Goal: Information Seeking & Learning: Learn about a topic

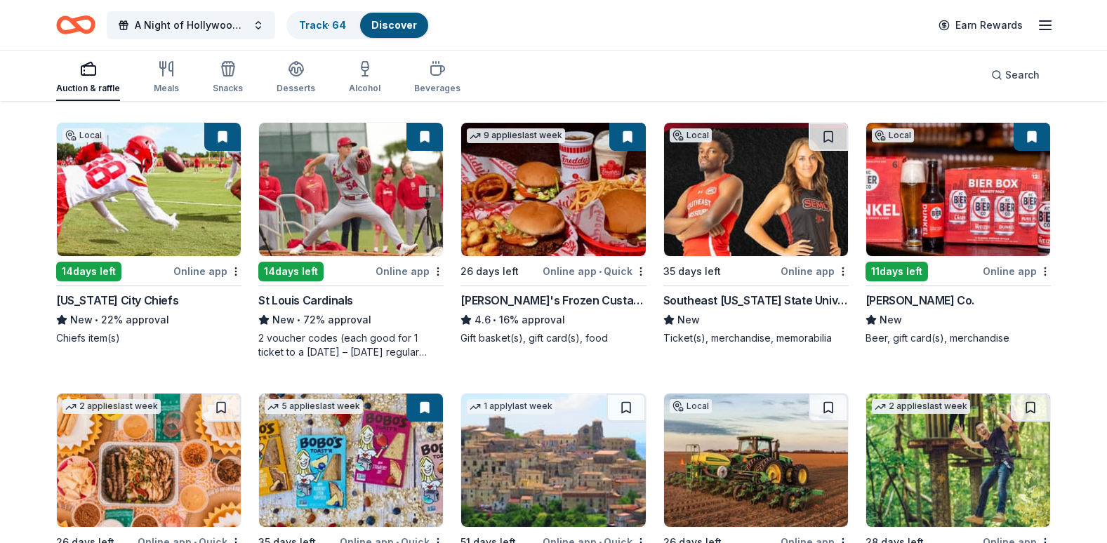
scroll to position [1229, 0]
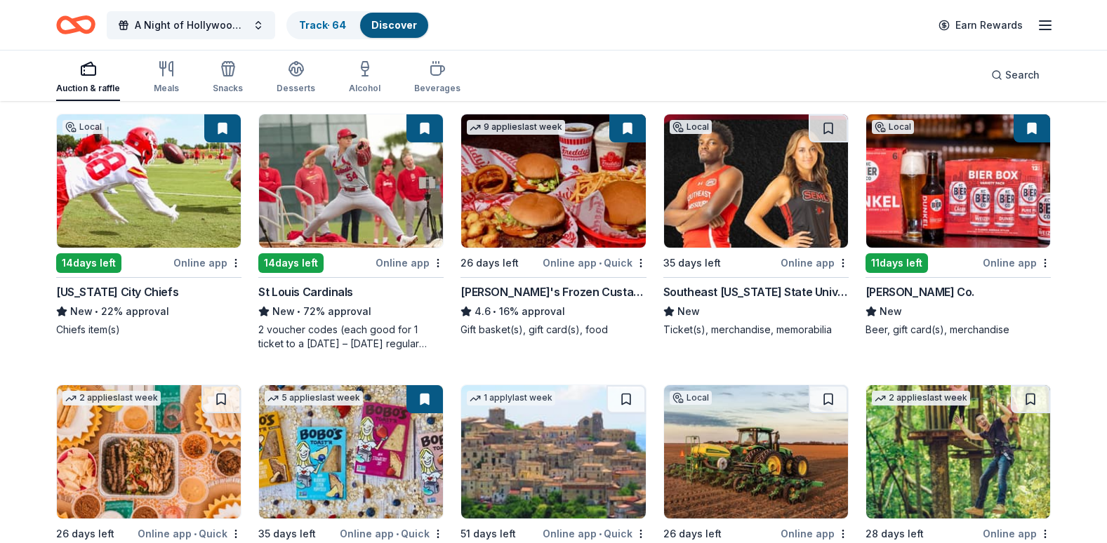
click at [363, 203] on img at bounding box center [351, 180] width 184 height 133
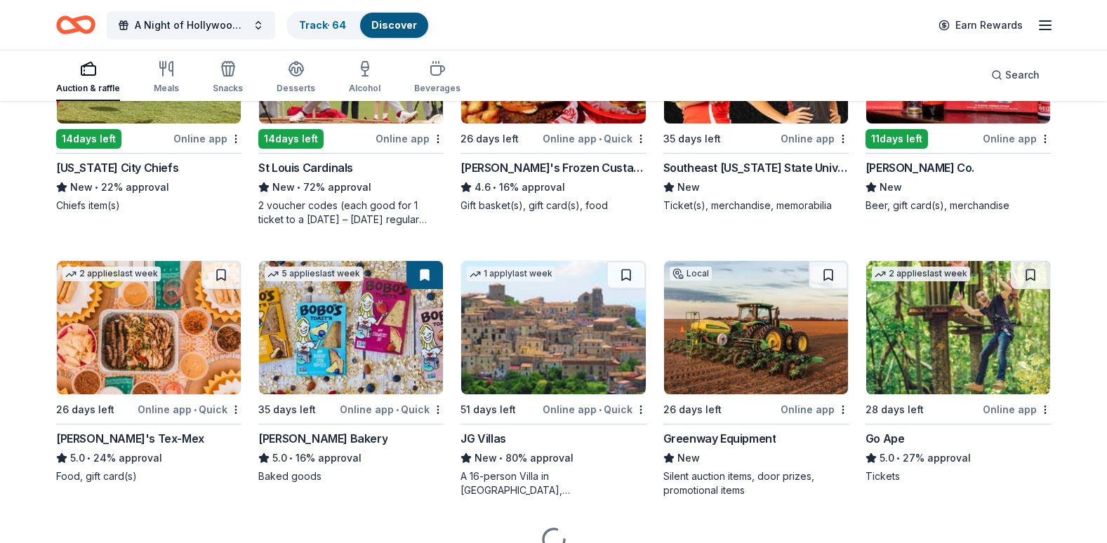
scroll to position [1369, 0]
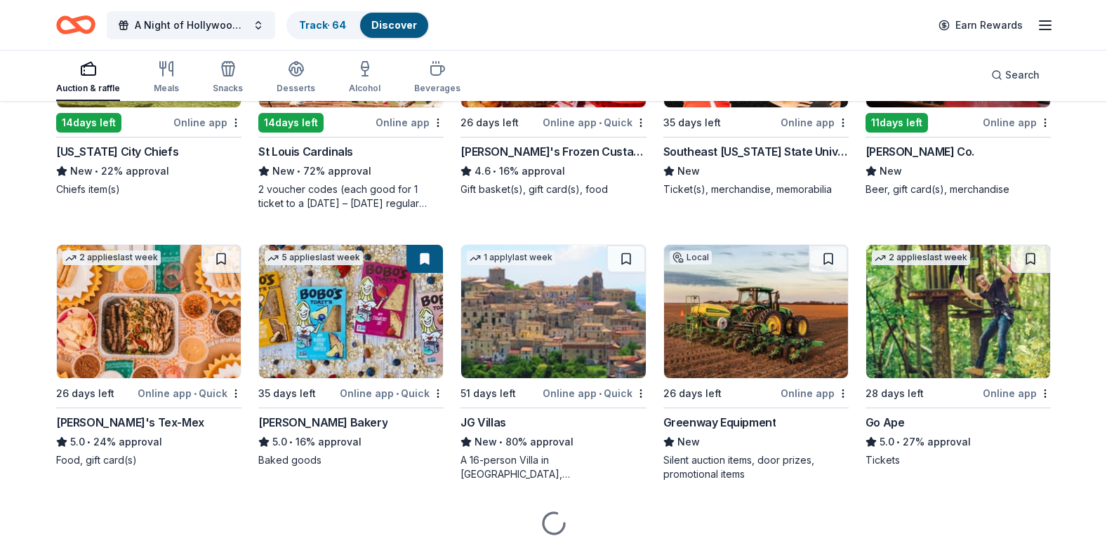
click at [803, 320] on img at bounding box center [756, 311] width 184 height 133
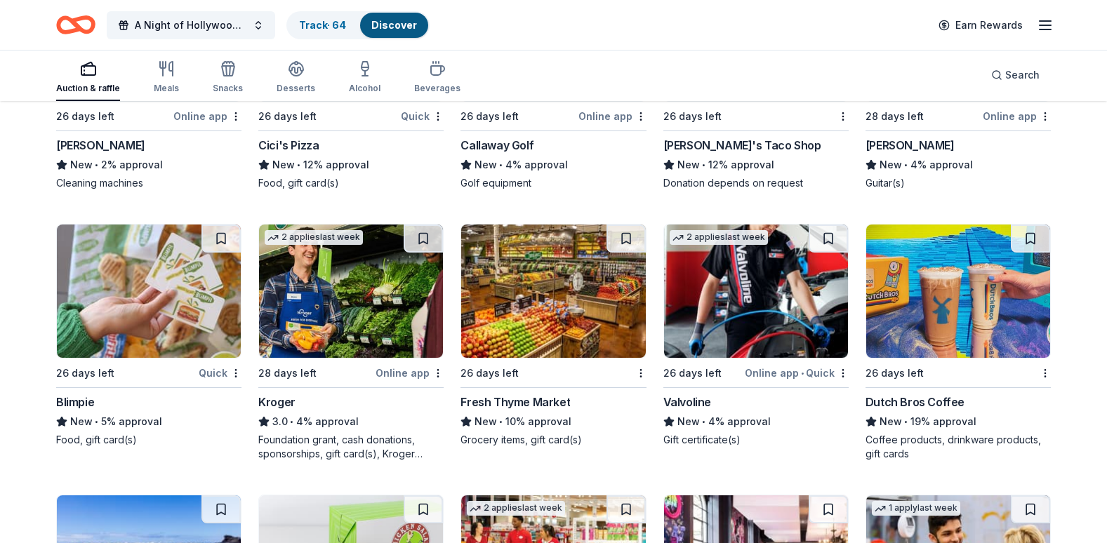
scroll to position [4949, 0]
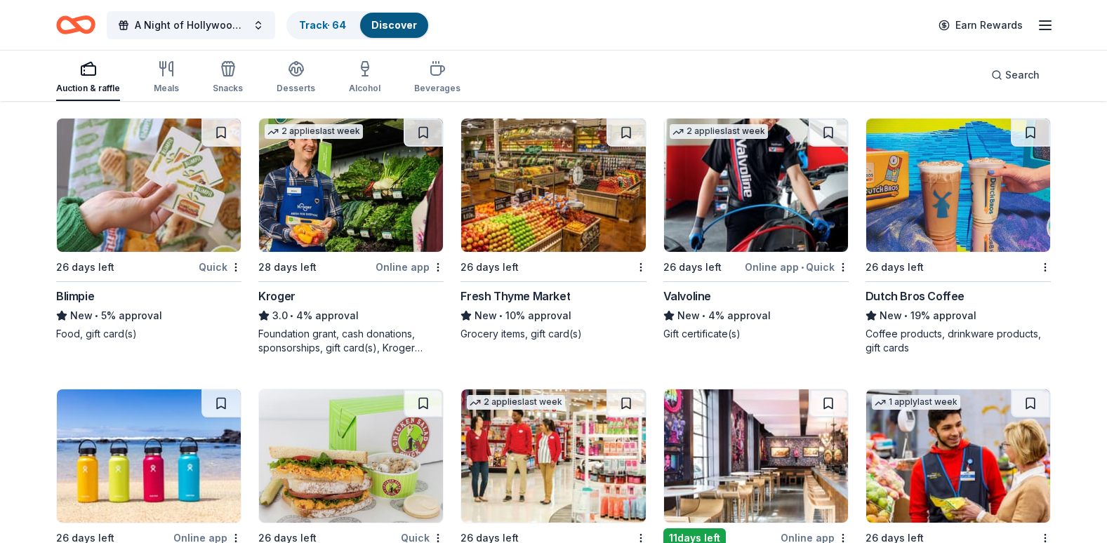
click at [912, 220] on img at bounding box center [958, 185] width 184 height 133
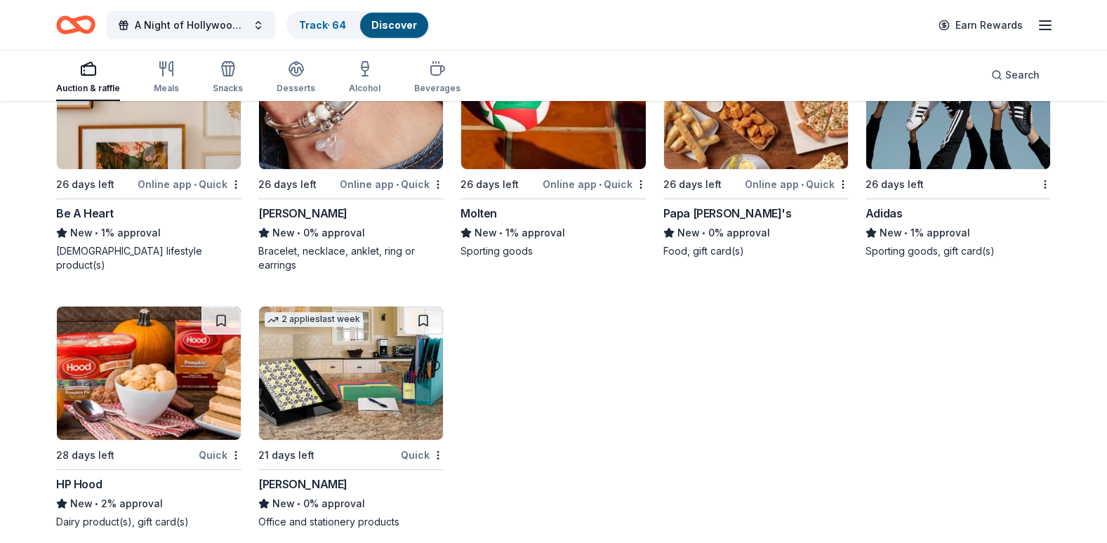
scroll to position [0, 0]
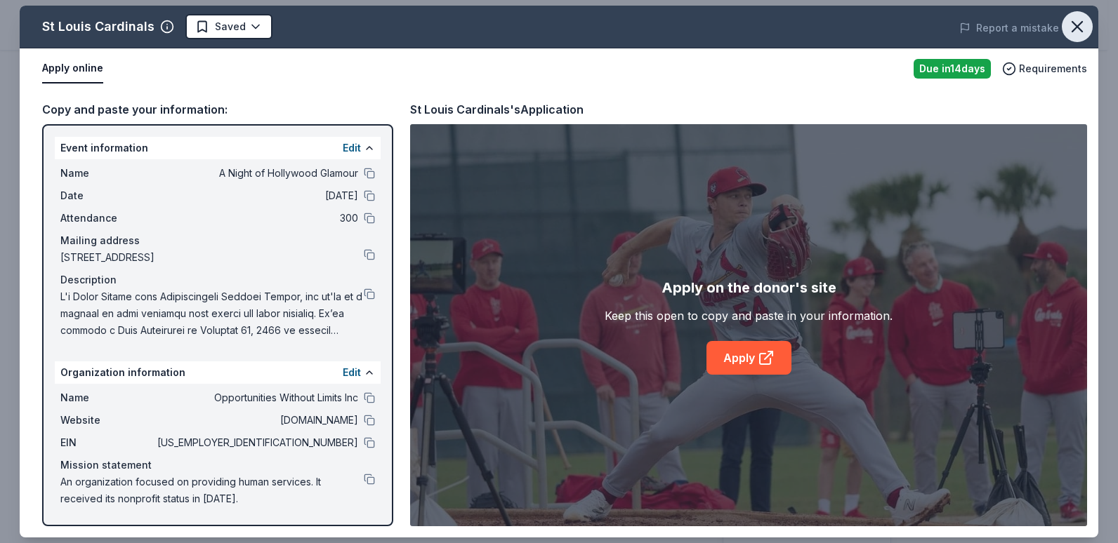
click at [1081, 36] on icon "button" at bounding box center [1077, 27] width 20 height 20
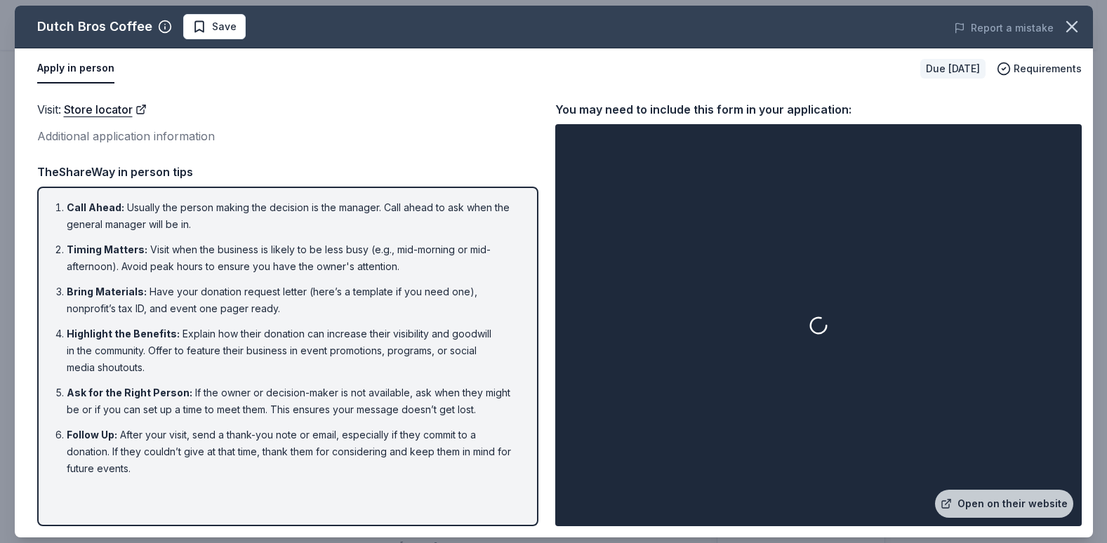
scroll to position [211, 0]
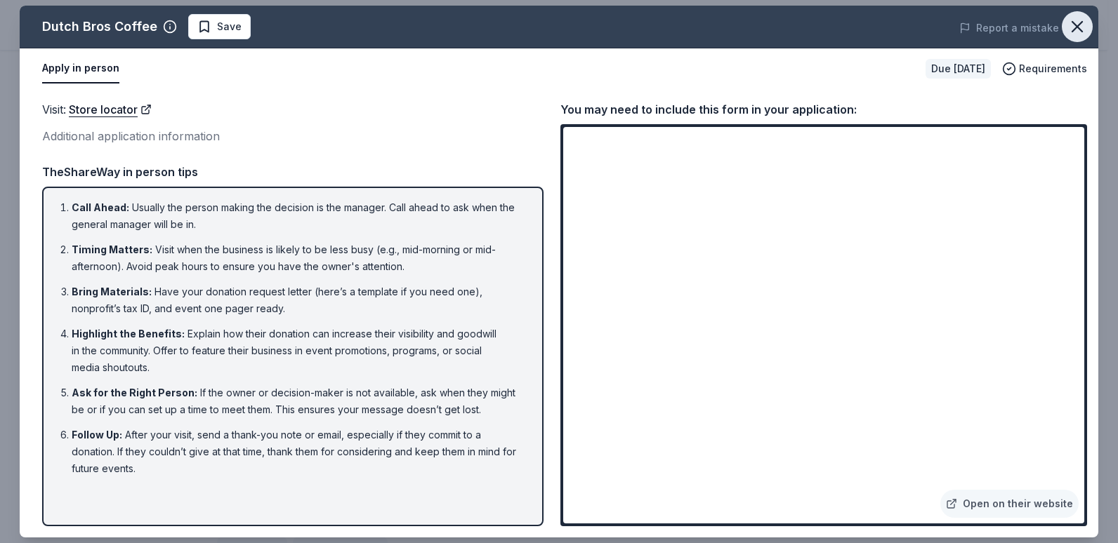
click at [1087, 19] on button "button" at bounding box center [1077, 26] width 31 height 31
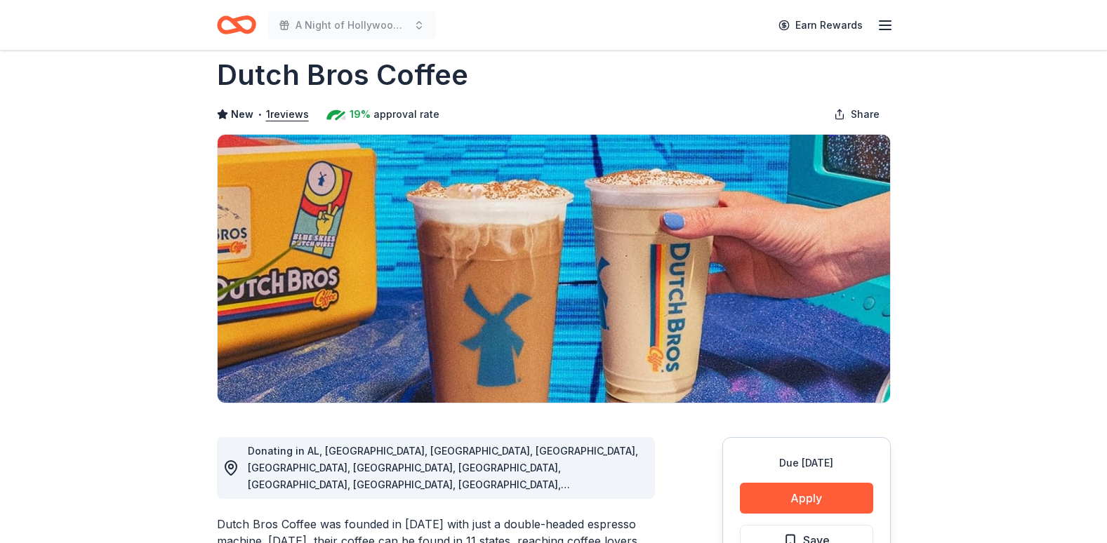
scroll to position [0, 0]
